Goal: Information Seeking & Learning: Compare options

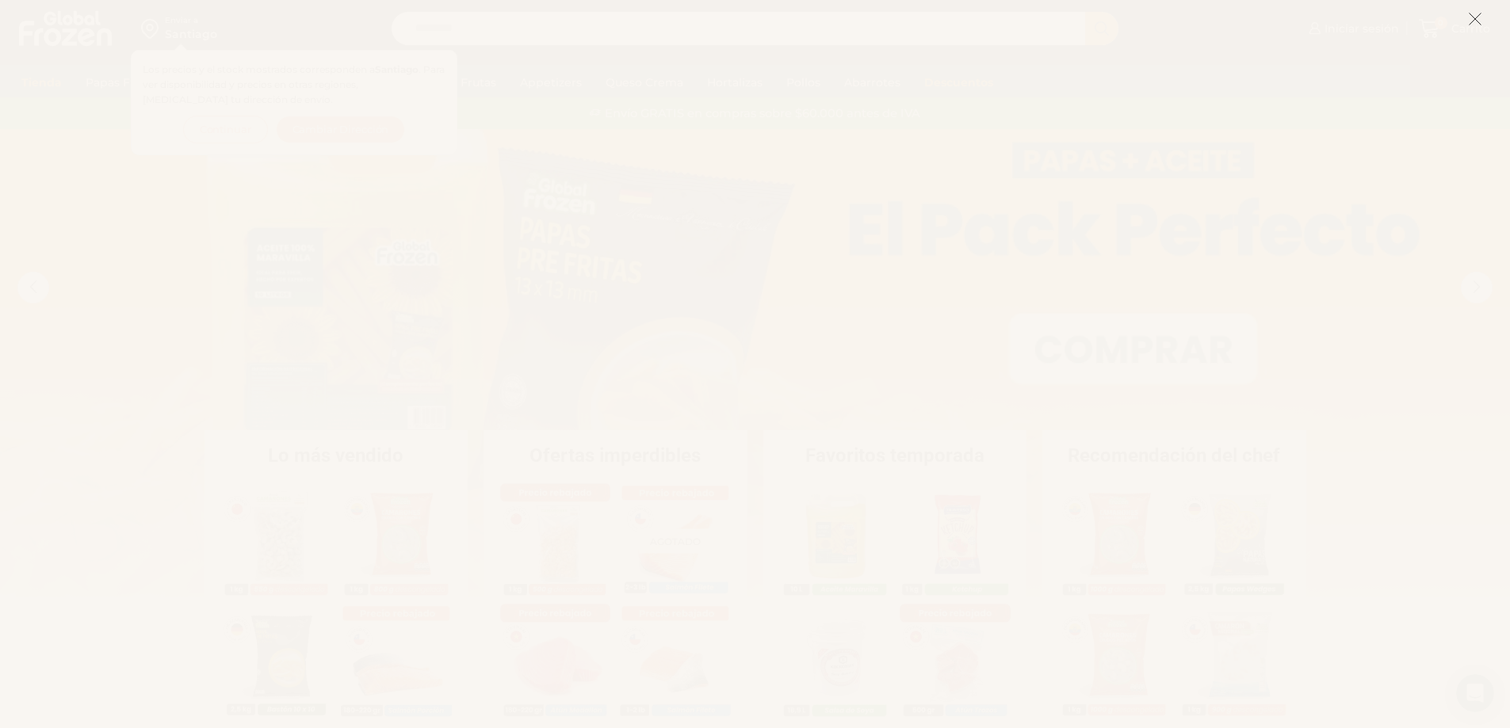
click at [1480, 21] on icon at bounding box center [1475, 19] width 14 height 14
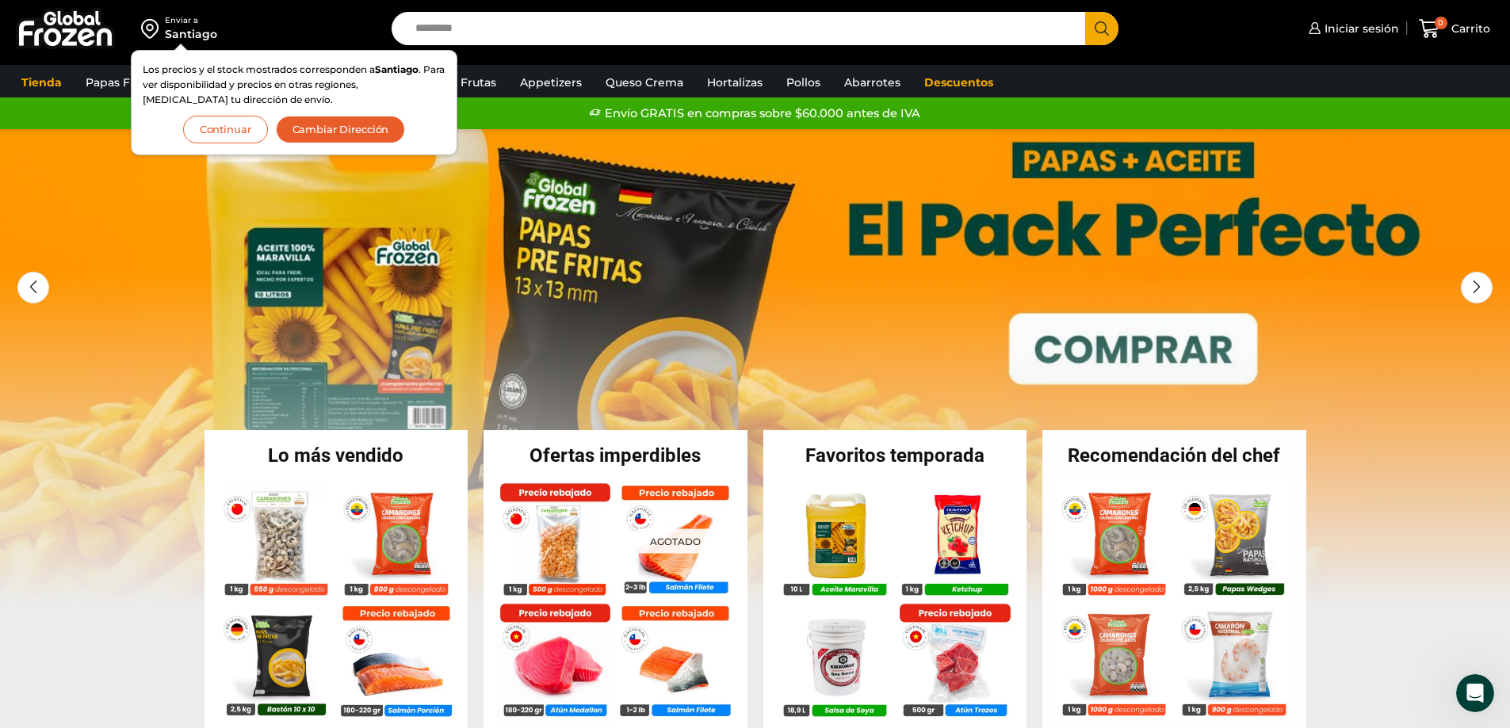
click at [483, 34] on input "Search input" at bounding box center [742, 28] width 671 height 33
type input "*****"
click at [1085, 12] on button "Search" at bounding box center [1101, 28] width 33 height 33
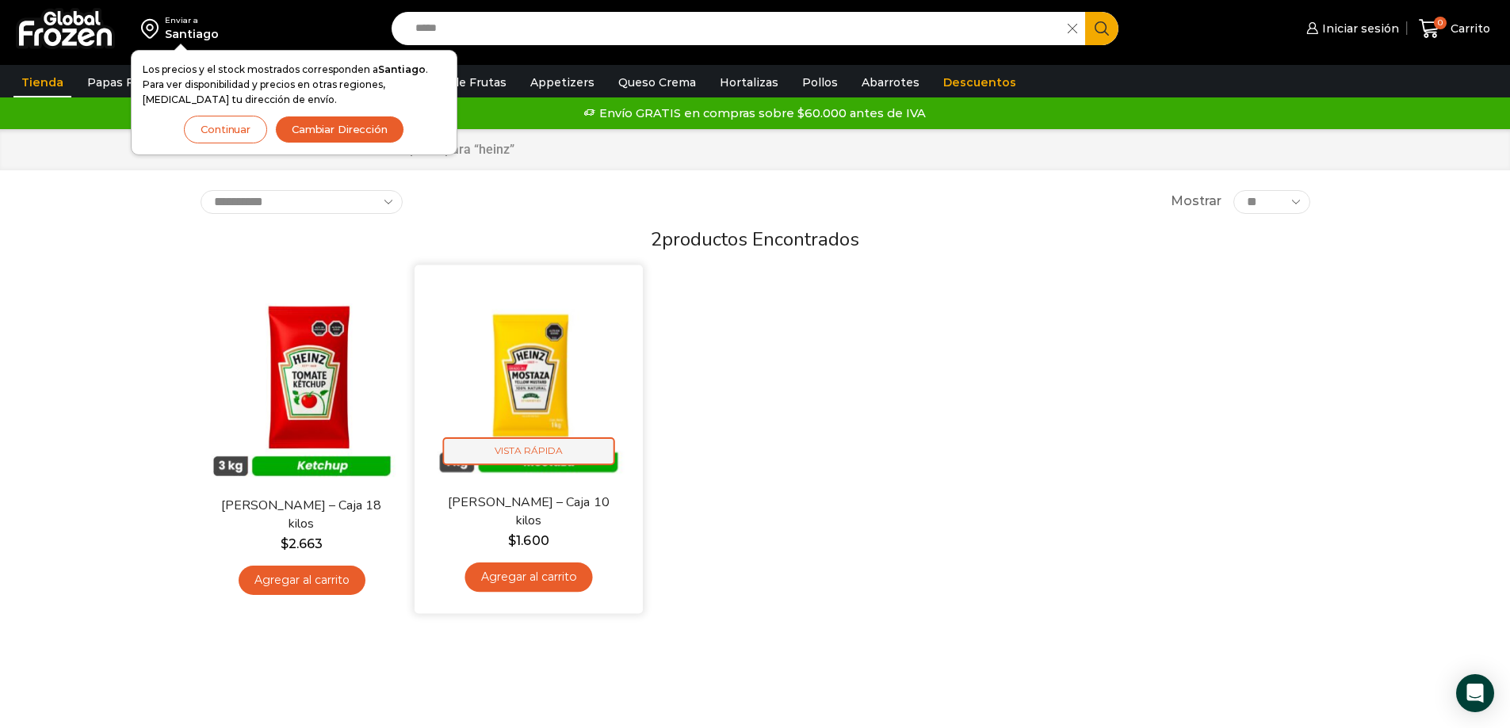
click at [549, 452] on span "Vista Rápida" at bounding box center [528, 452] width 172 height 28
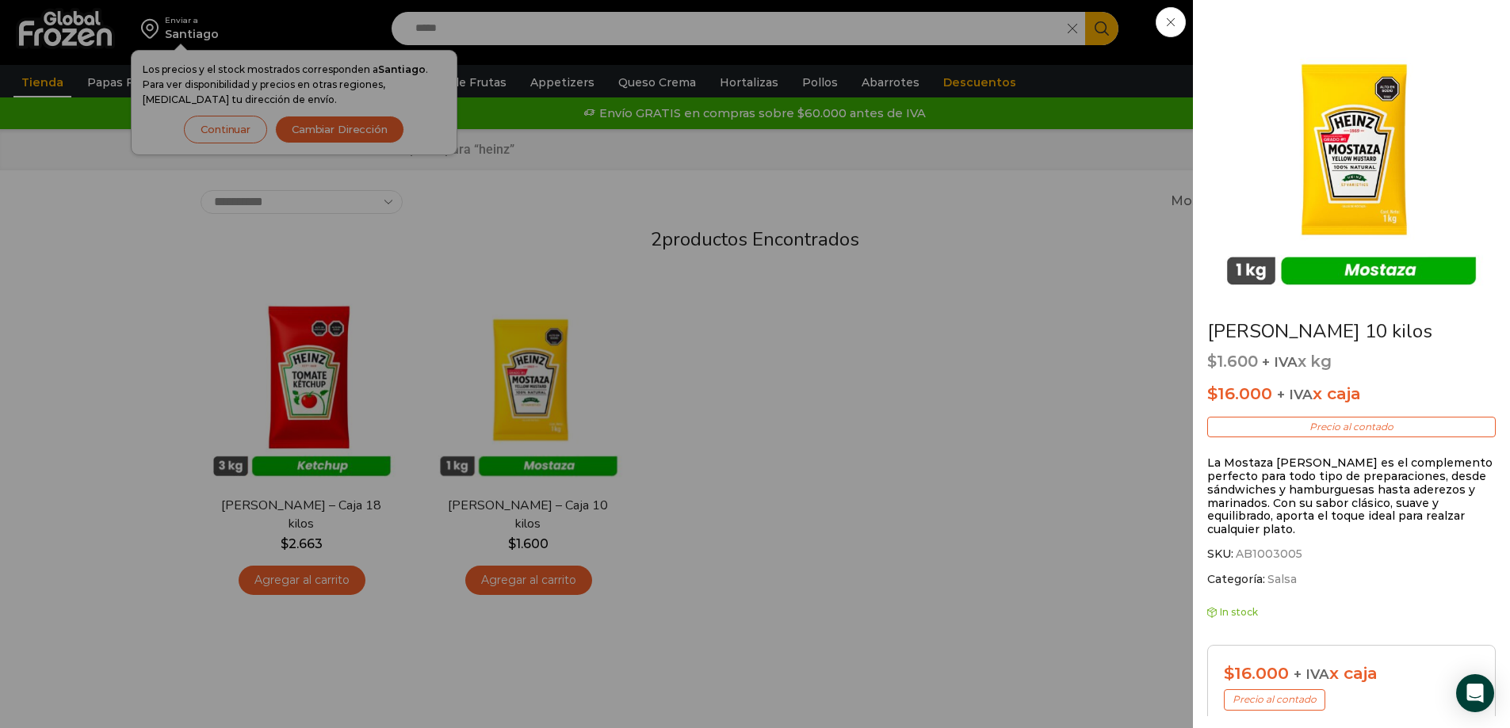
click at [294, 0] on div "Mostaza Heinz - Caja 10 kilos $ 1.600 + IVA x kg $ 16.000 + IVA x caja Precio a…" at bounding box center [755, 0] width 1510 height 0
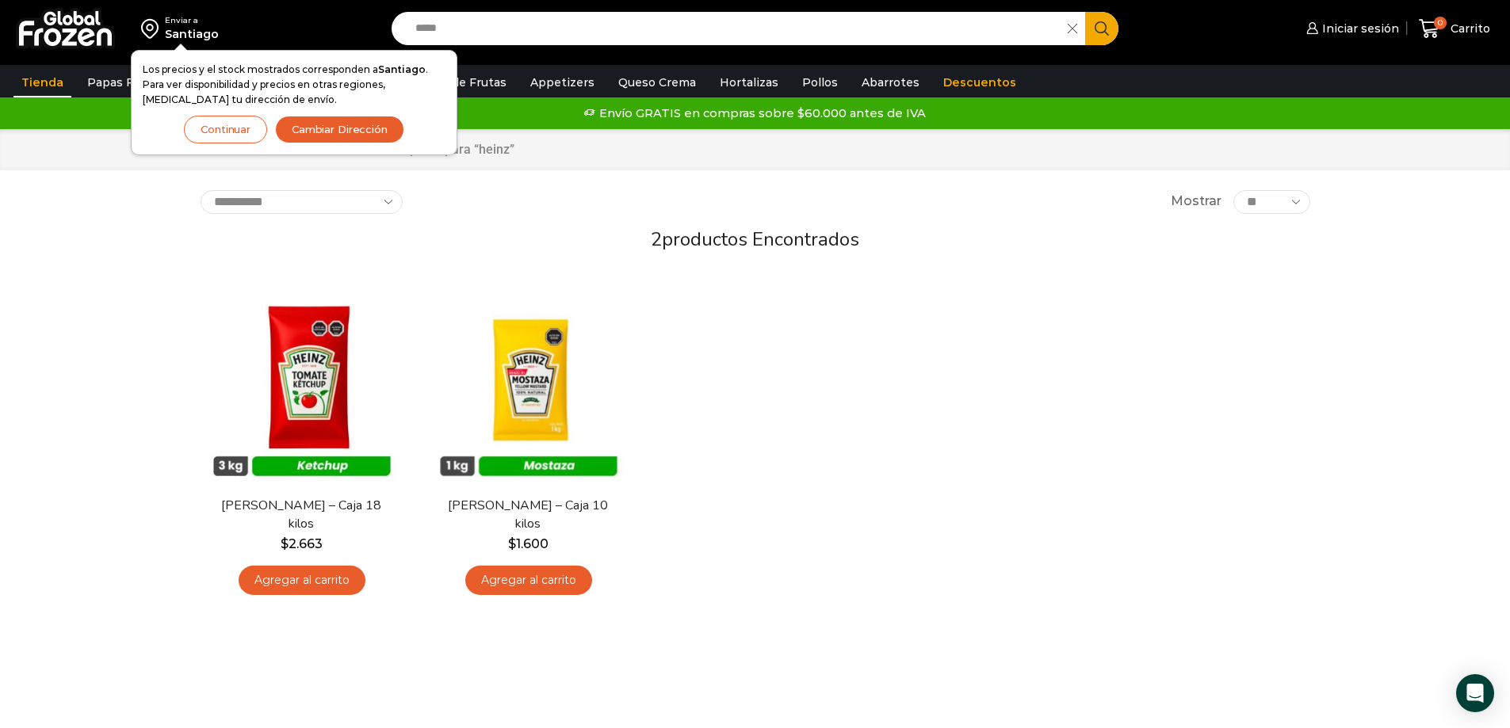
click at [294, 380] on img at bounding box center [302, 383] width 203 height 203
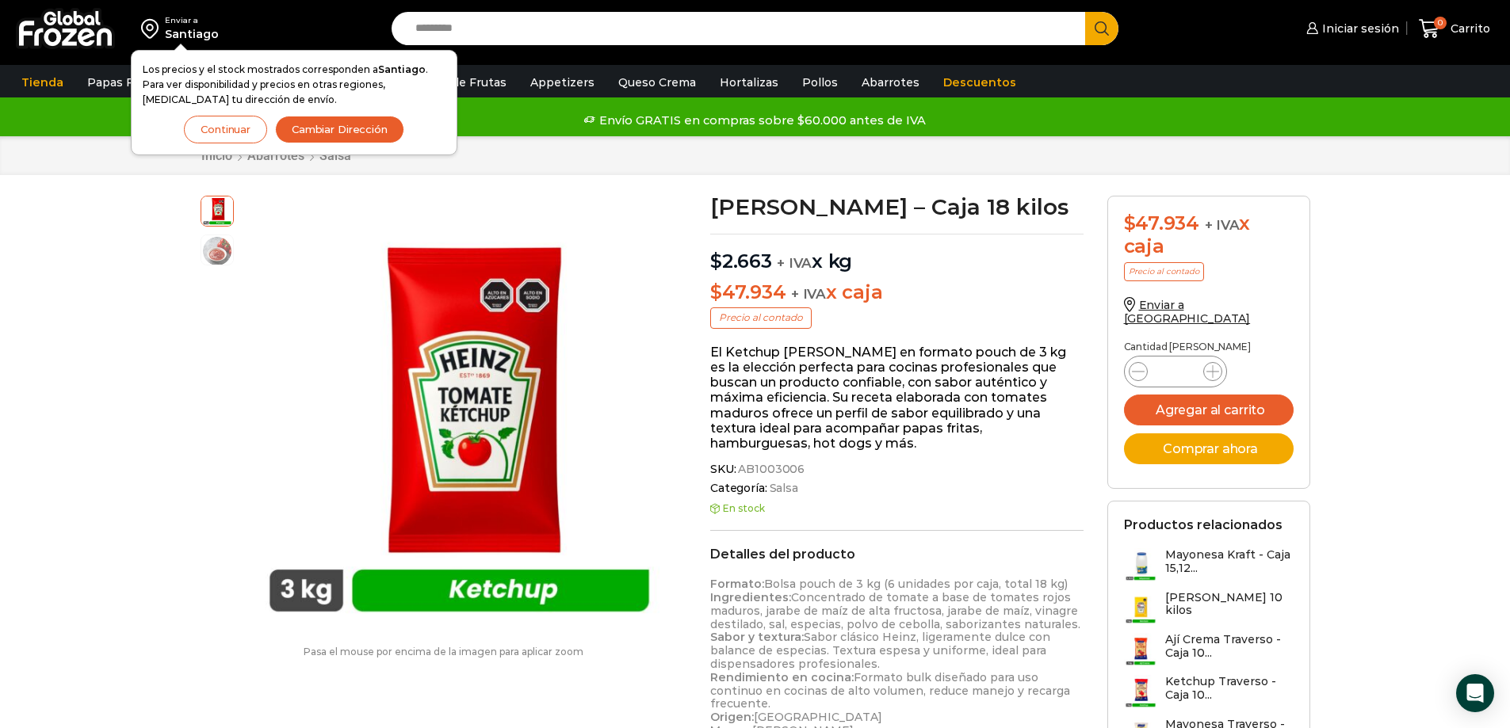
click at [564, 31] on input "Search input" at bounding box center [742, 28] width 671 height 33
type input "********"
click at [1085, 12] on button "Search" at bounding box center [1101, 28] width 33 height 33
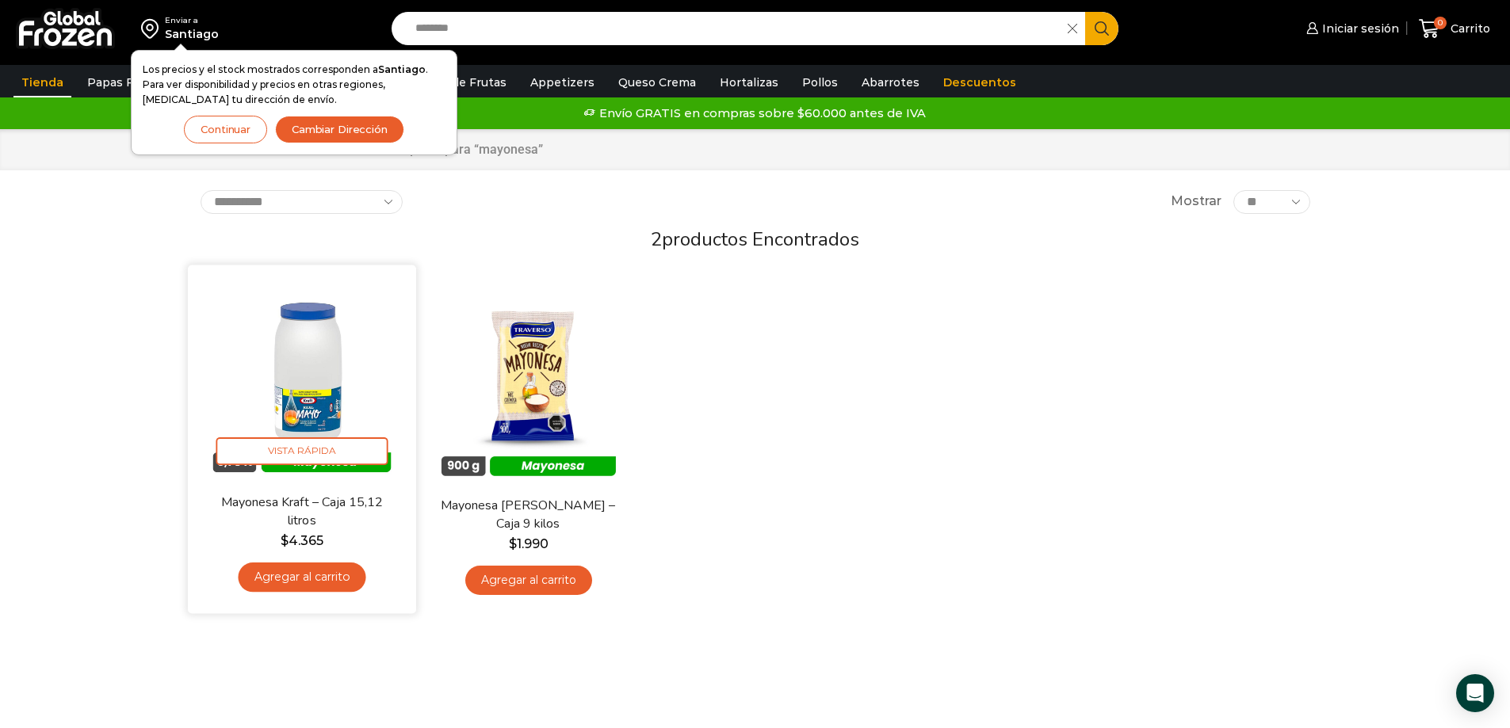
click at [322, 392] on img at bounding box center [302, 379] width 204 height 204
click at [320, 452] on span "Vista Rápida" at bounding box center [302, 452] width 172 height 28
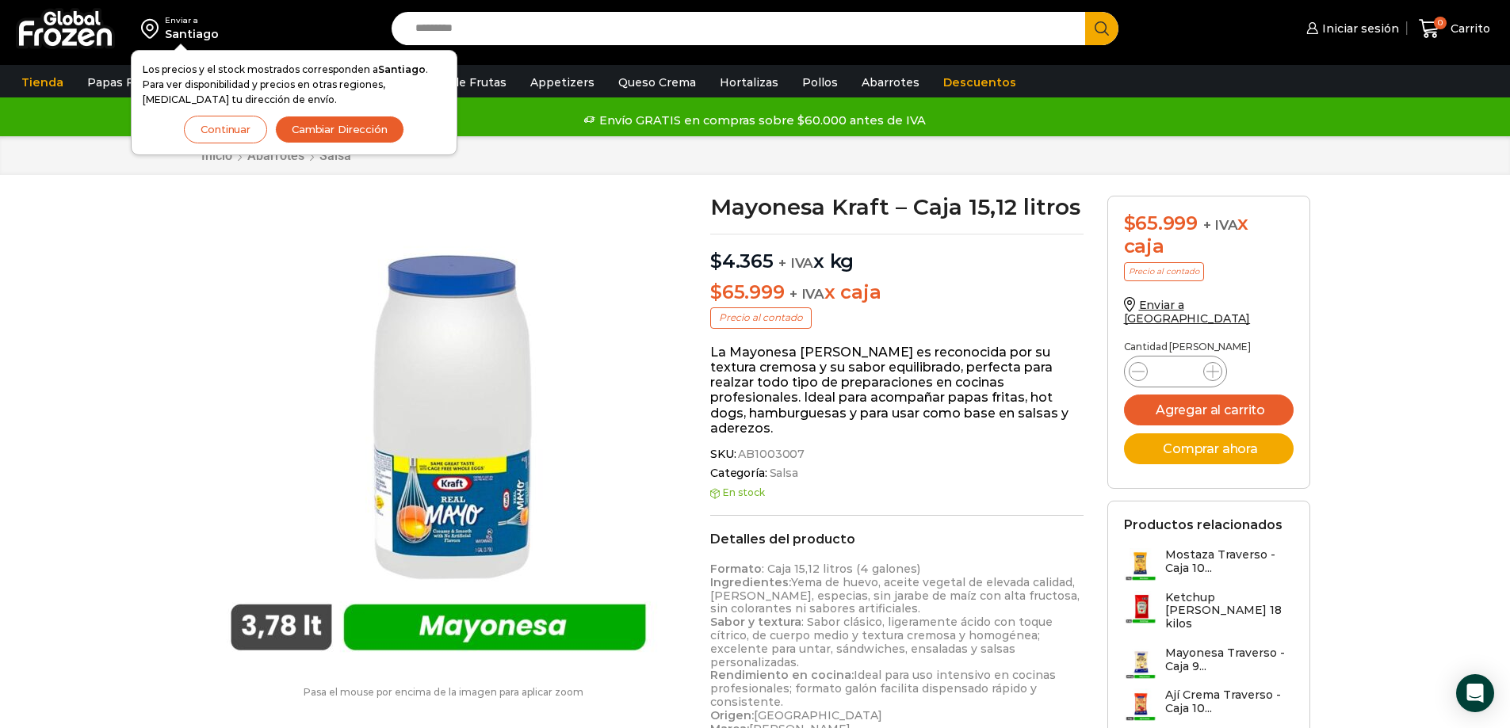
click at [474, 506] on img at bounding box center [439, 434] width 476 height 476
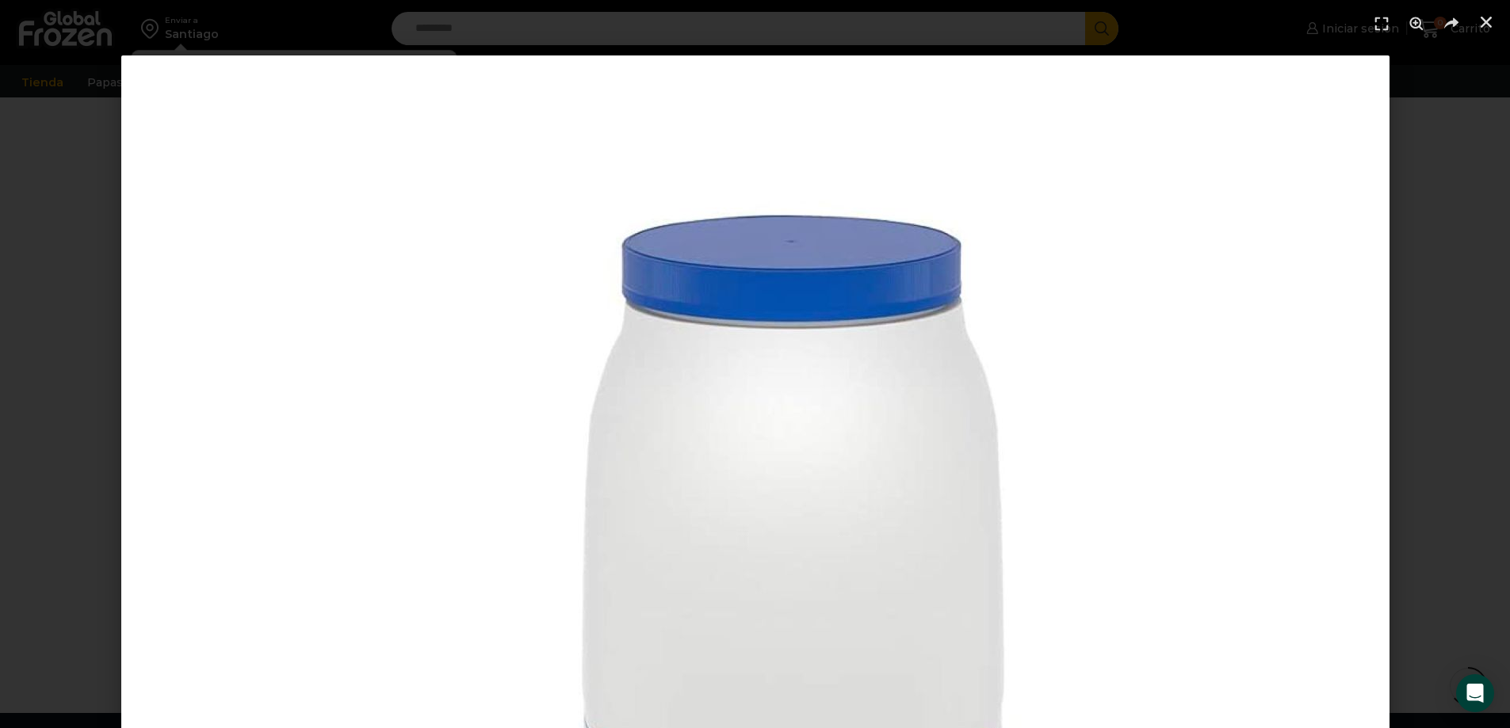
scroll to position [556, 0]
click at [912, 477] on img "1 / 1" at bounding box center [755, 689] width 1268 height 1268
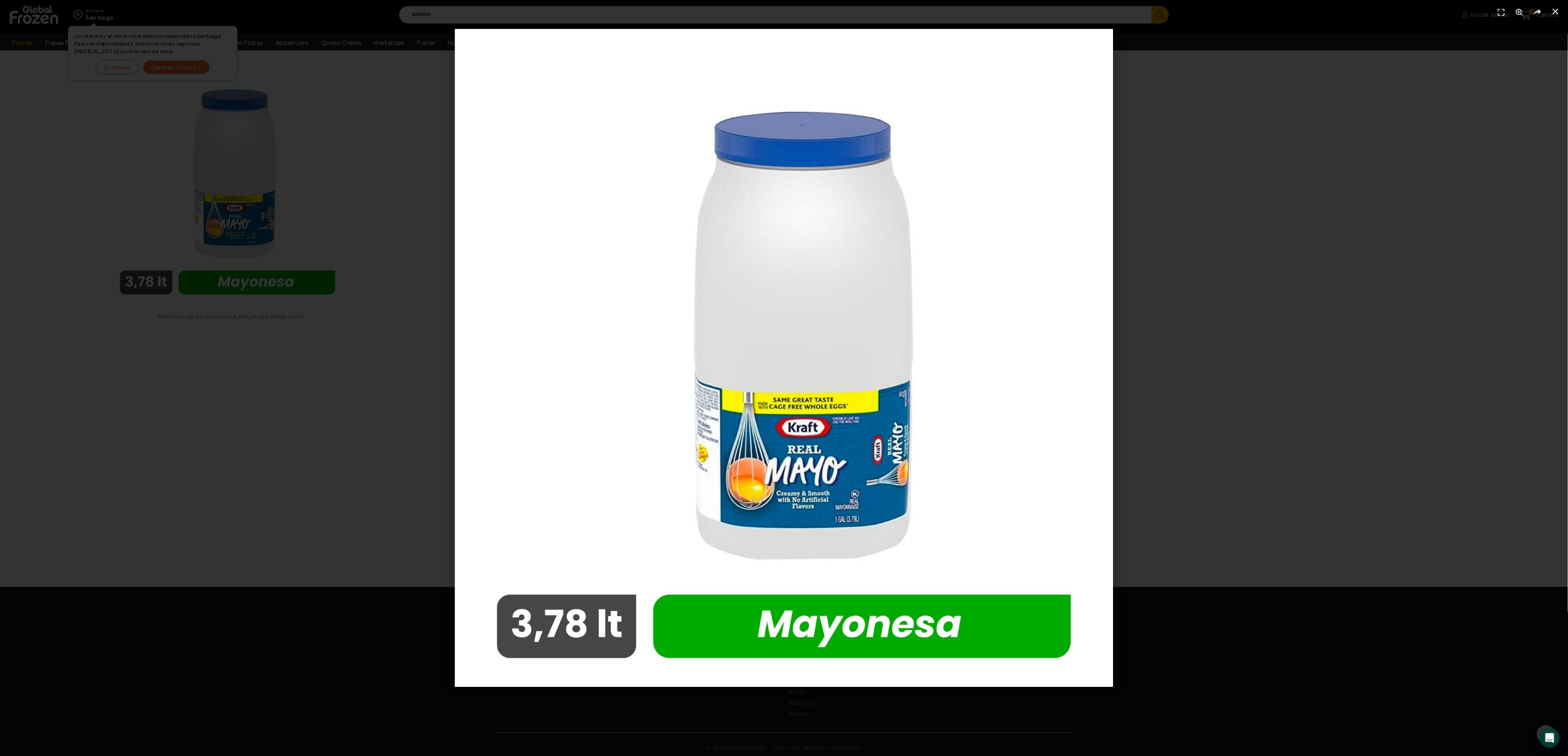
scroll to position [114, 0]
